Goal: Book appointment/travel/reservation

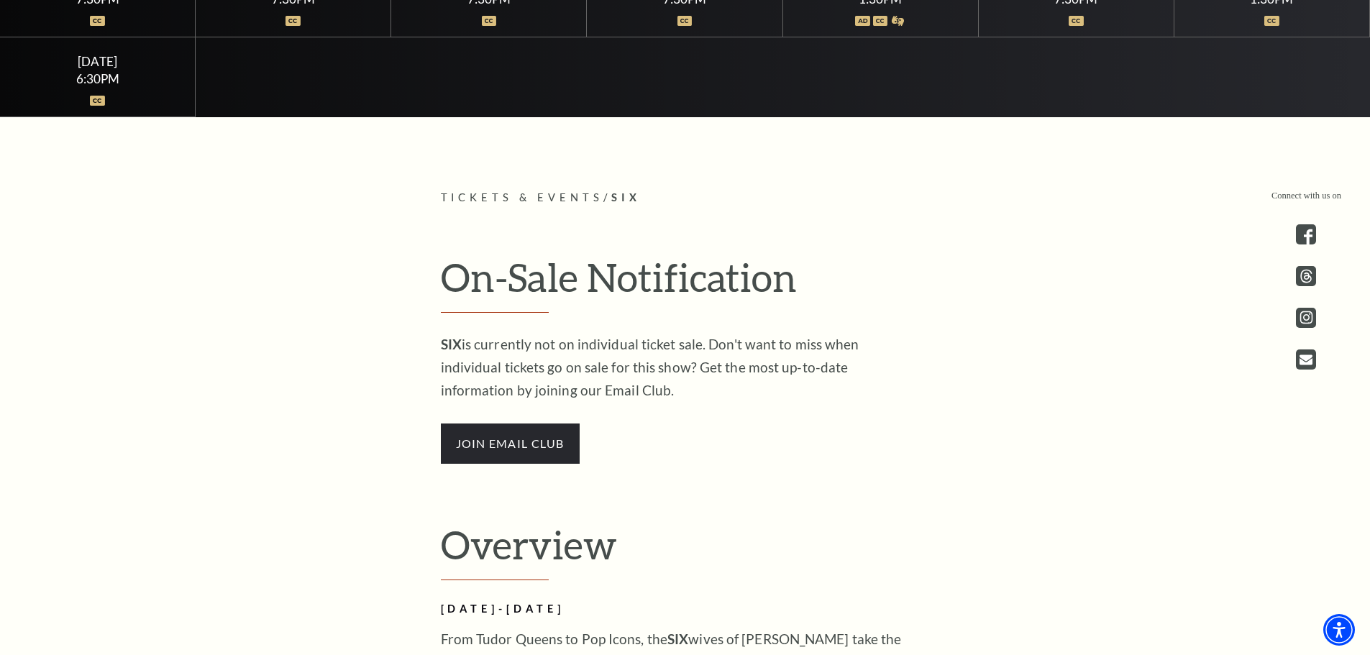
scroll to position [537, 0]
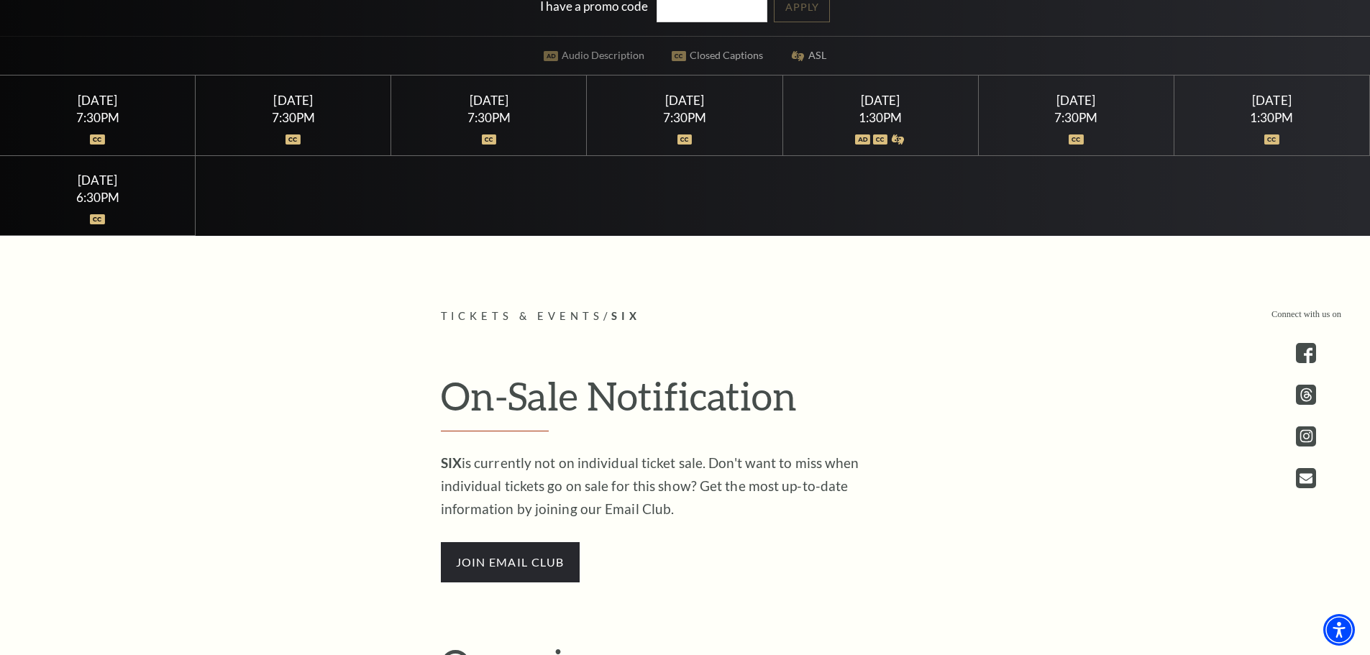
click at [689, 113] on div "7:30PM" at bounding box center [684, 118] width 161 height 12
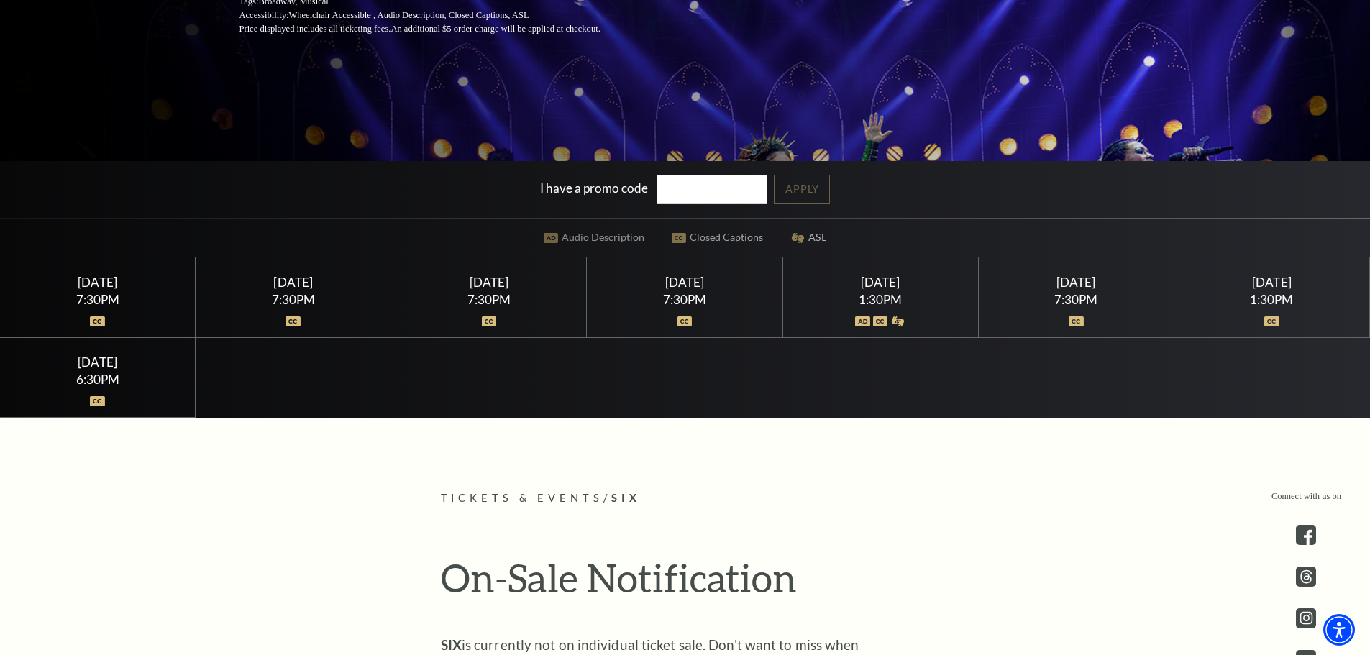
scroll to position [177, 0]
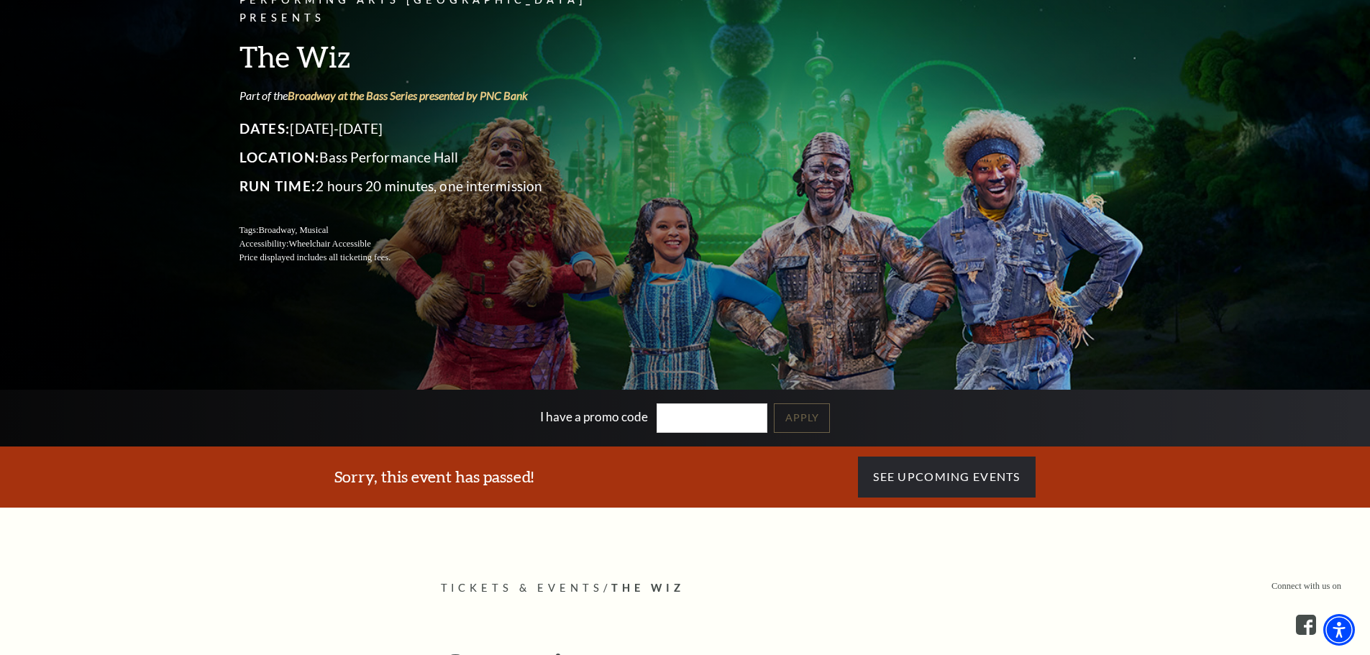
scroll to position [360, 0]
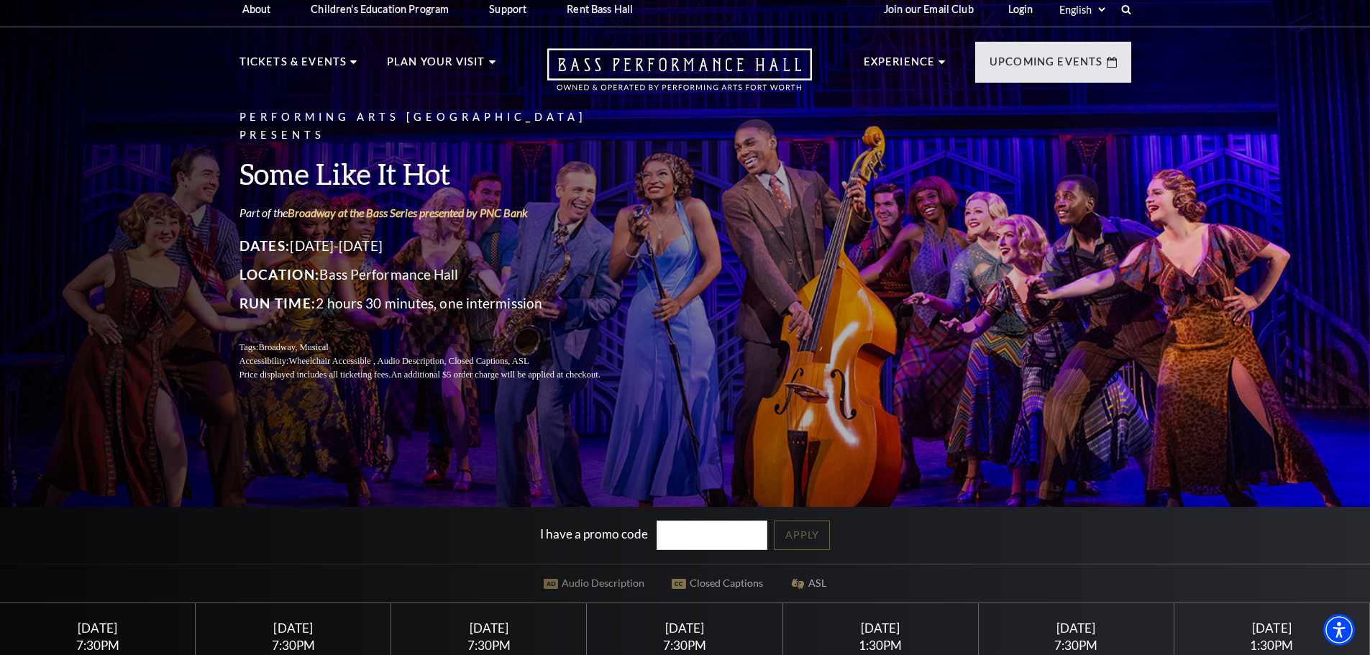
scroll to position [360, 0]
